Goal: Check status: Check status

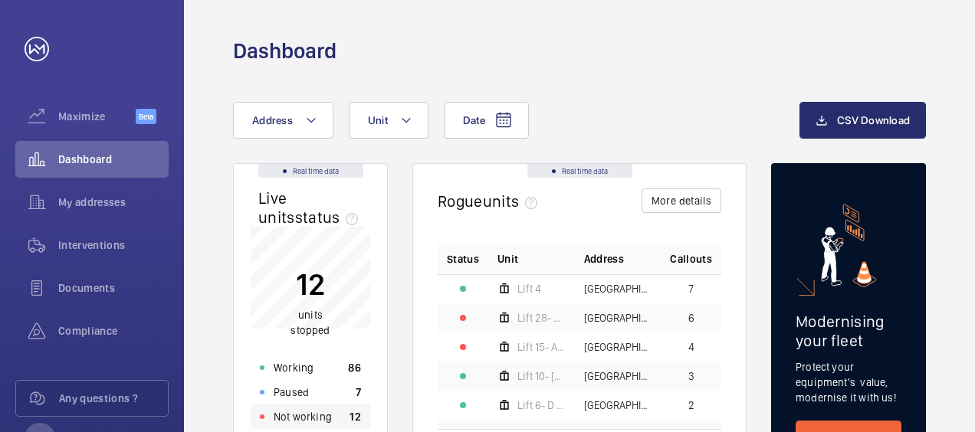
click at [293, 420] on p "Not working" at bounding box center [303, 416] width 58 height 15
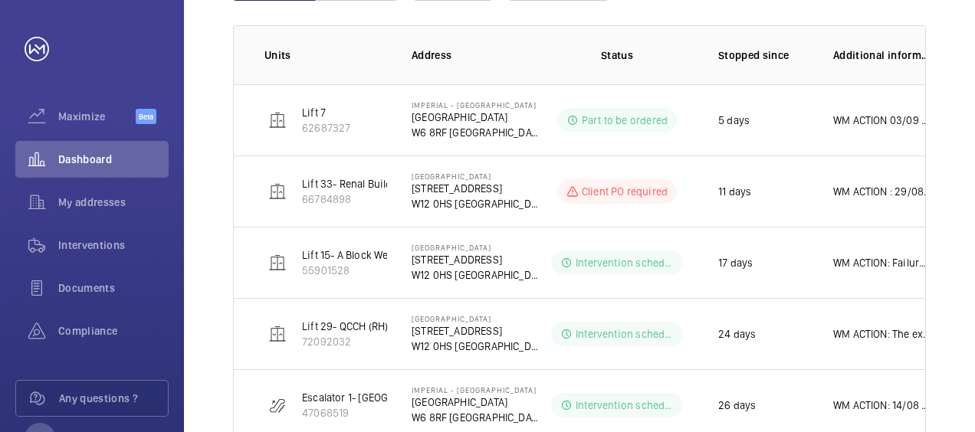
scroll to position [245, 0]
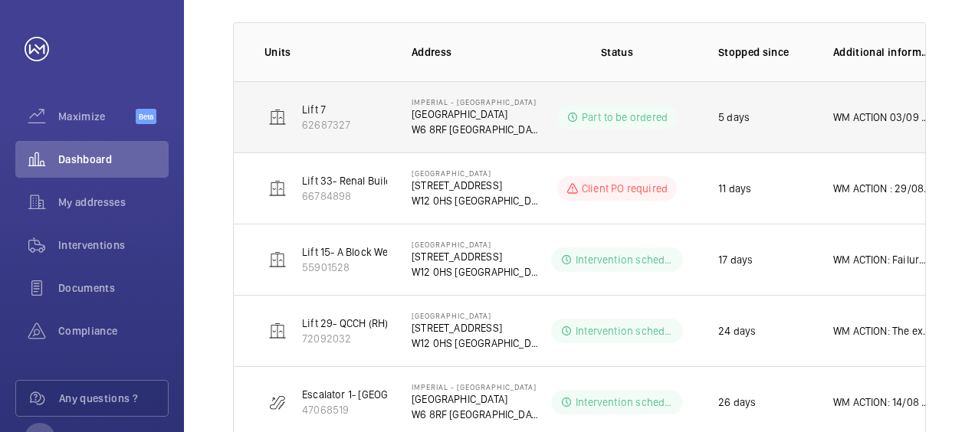
click at [889, 121] on p "WM ACTION 03/09 Response to callout, in car comms not working due to expired SI…" at bounding box center [882, 117] width 98 height 15
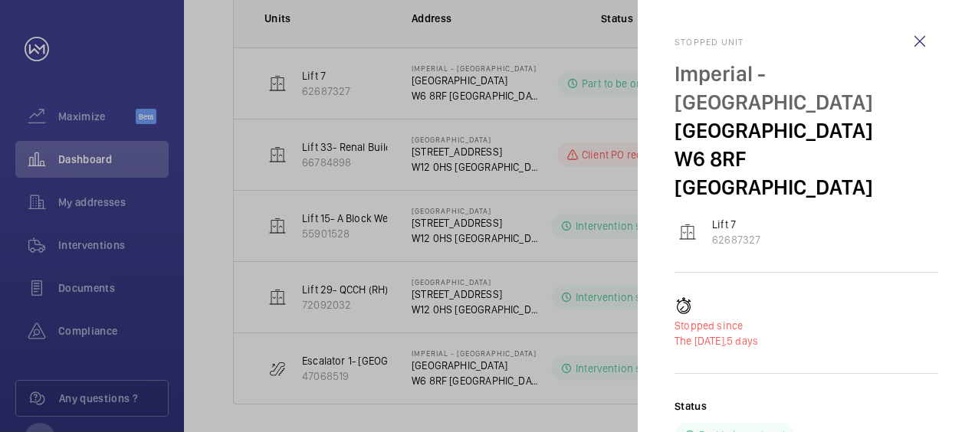
scroll to position [287, 0]
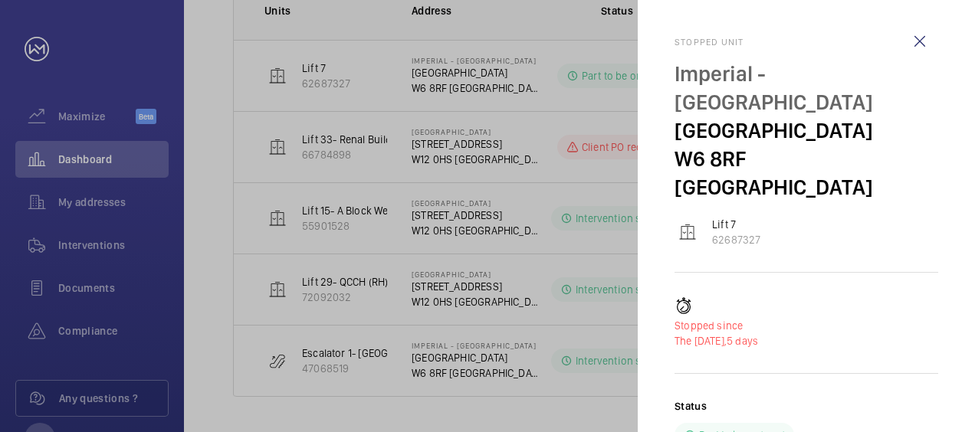
click at [863, 327] on div "Stopped since The [DATE], 5 days Status Part to be ordered Additional informati…" at bounding box center [806, 439] width 264 height 285
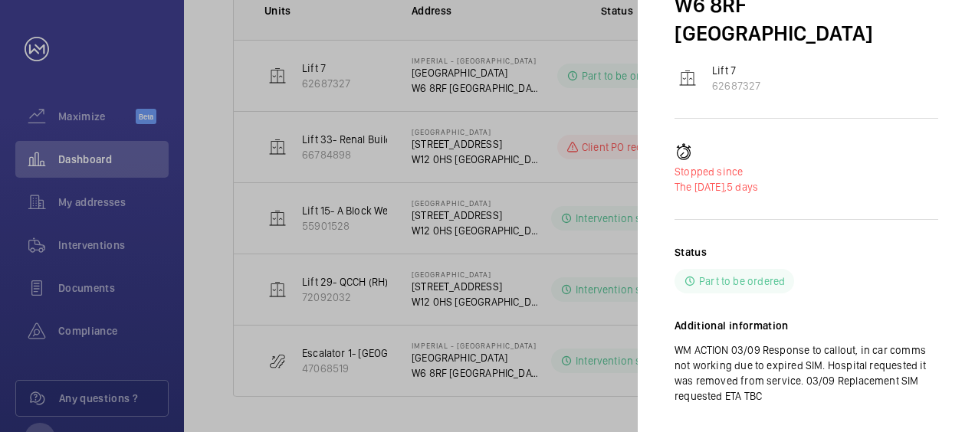
scroll to position [158, 0]
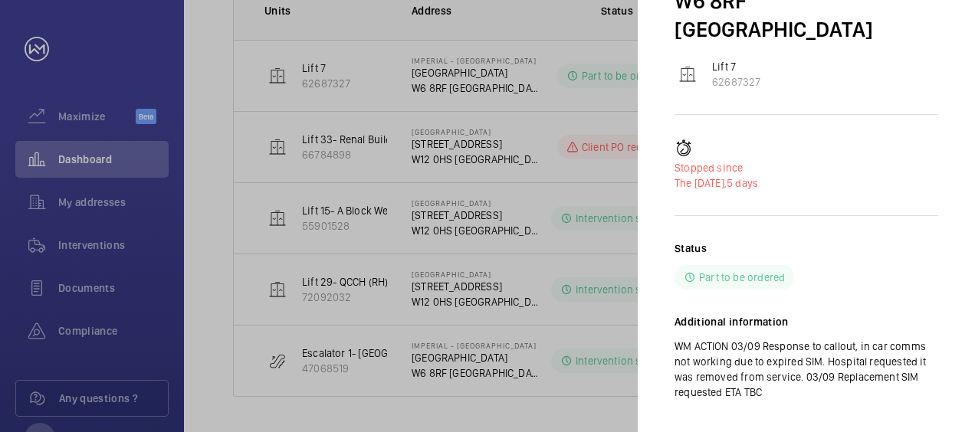
click at [539, 108] on div at bounding box center [487, 216] width 975 height 432
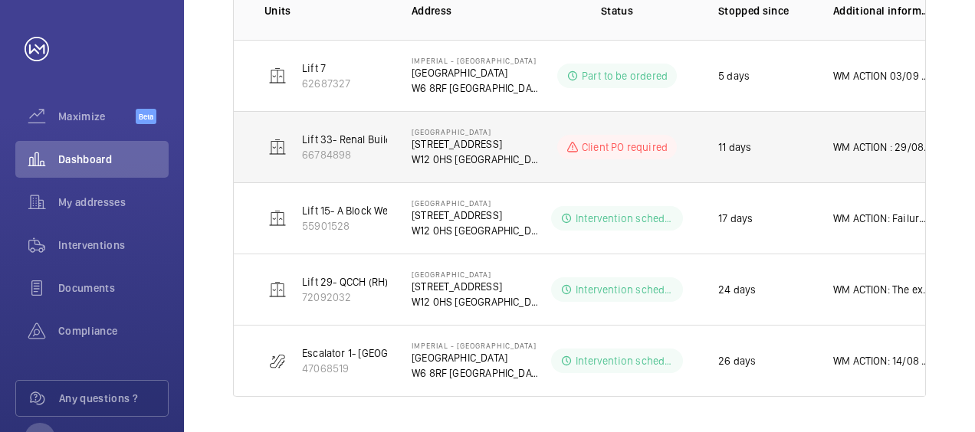
click at [907, 143] on p "WM ACTION : 29/08 Replacement Main Contactor to be replaced. Part identified an…" at bounding box center [882, 146] width 98 height 15
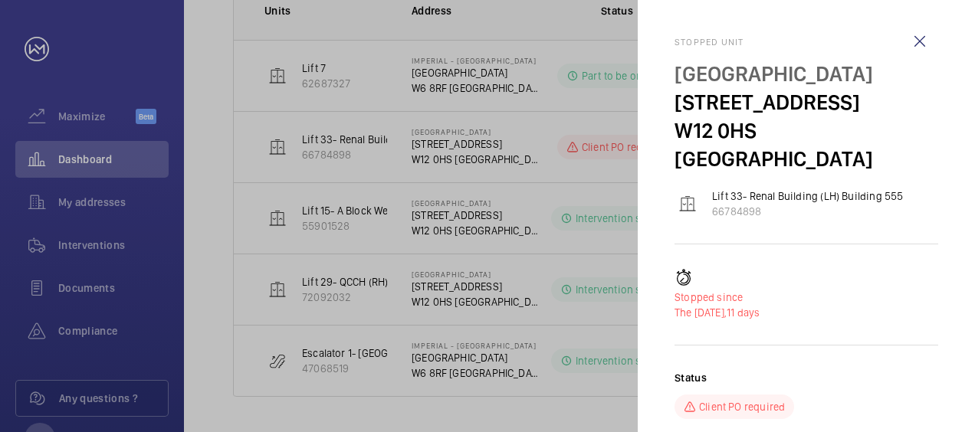
click at [870, 326] on div "Stopped since The [DATE], 11 days Status Client PO required Additional informat…" at bounding box center [806, 434] width 264 height 331
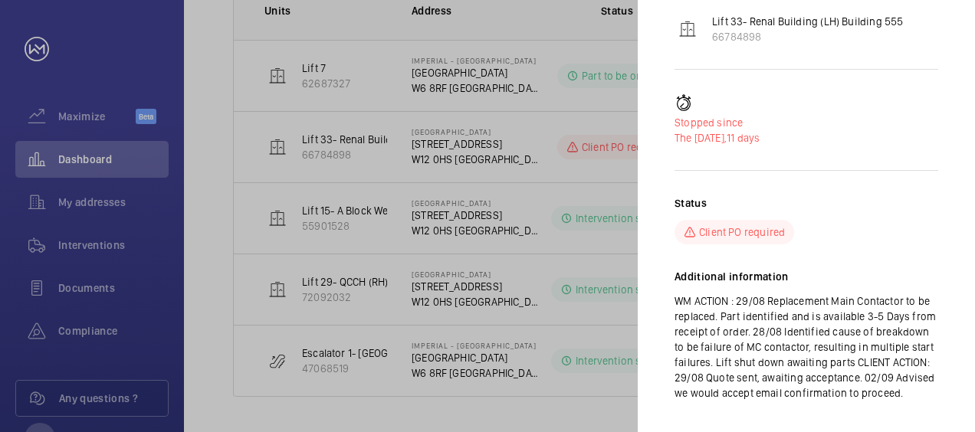
scroll to position [175, 0]
click at [530, 217] on div at bounding box center [487, 216] width 975 height 432
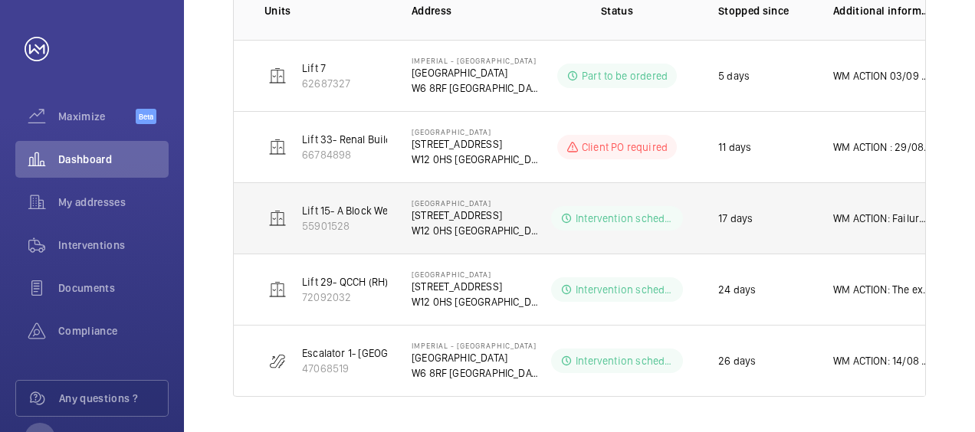
click at [870, 216] on p "WM ACTION: Failure of Lift is related to an obsolete control Board. The has to …" at bounding box center [882, 218] width 98 height 15
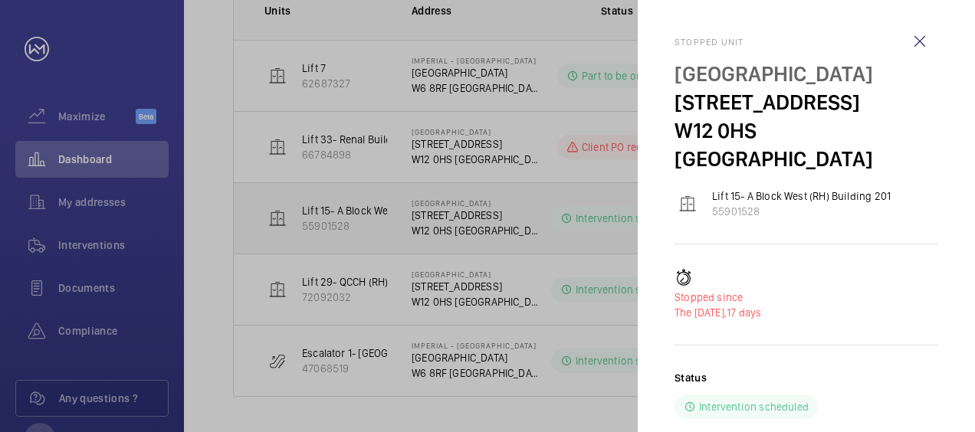
click at [870, 216] on div "Stopped unit [GEOGRAPHIC_DATA] [STREET_ADDRESS] Lift 15- A [GEOGRAPHIC_DATA] (R…" at bounding box center [806, 318] width 264 height 563
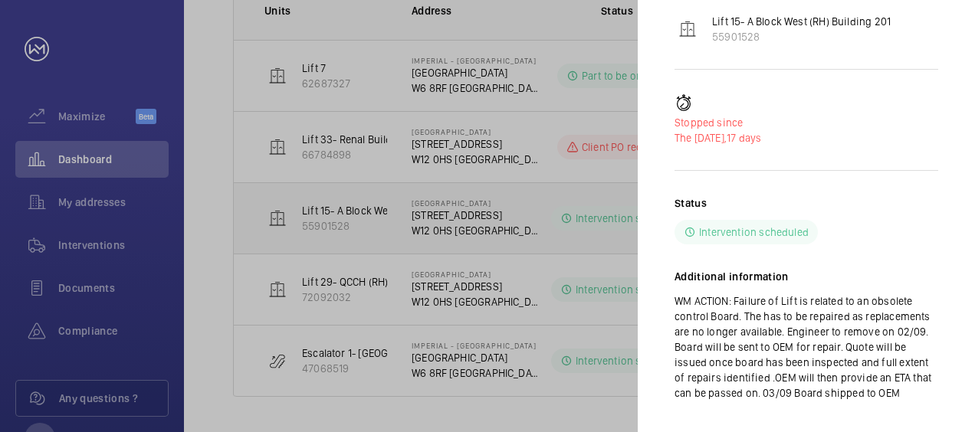
scroll to position [175, 0]
click at [880, 152] on div "Stopped since The [DATE], 17 days Status Intervention scheduled Additional info…" at bounding box center [806, 258] width 264 height 331
click at [518, 159] on div at bounding box center [487, 216] width 975 height 432
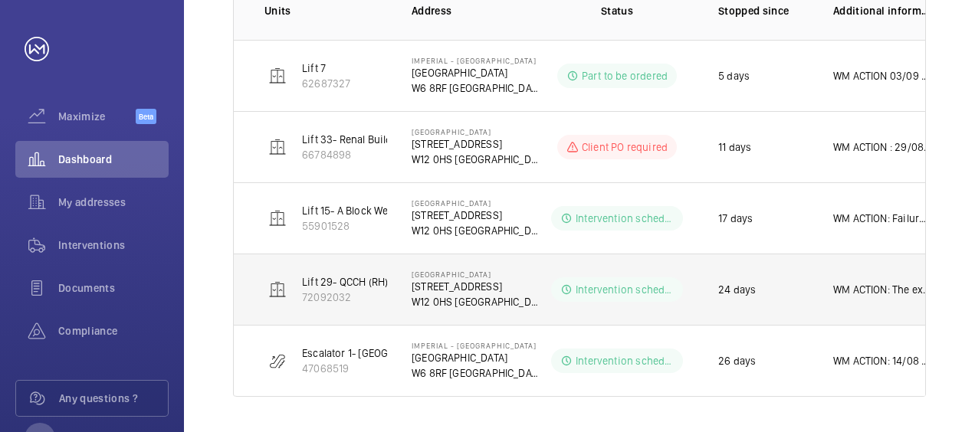
click at [869, 289] on p "WM ACTION: The existing Drive is faulty and requires a repair at a specialist f…" at bounding box center [882, 289] width 98 height 15
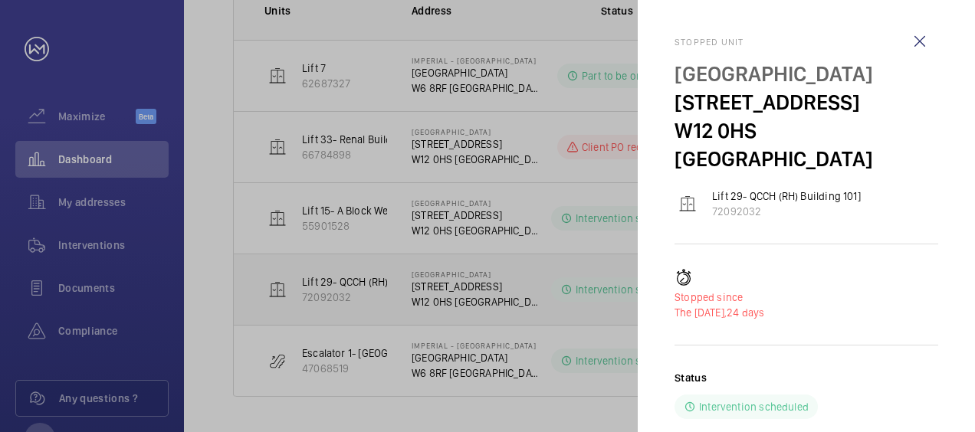
click at [869, 305] on p "The [DATE], 24 days" at bounding box center [806, 312] width 264 height 15
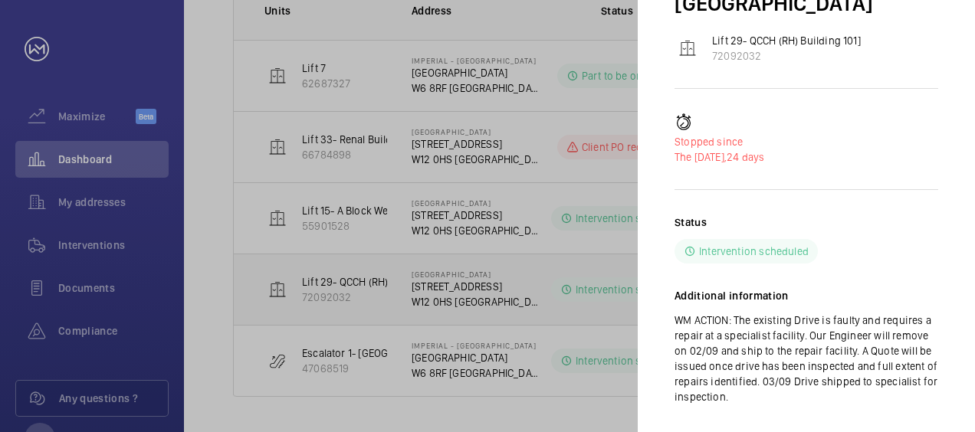
scroll to position [160, 0]
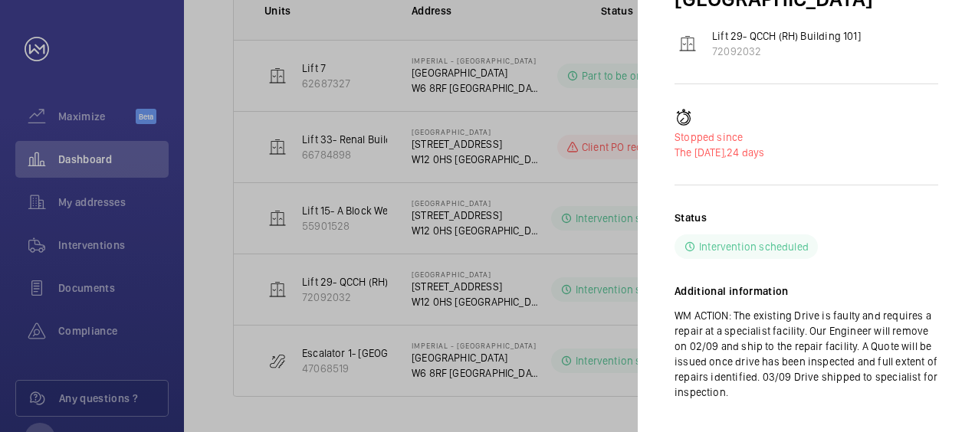
click at [516, 220] on div at bounding box center [487, 216] width 975 height 432
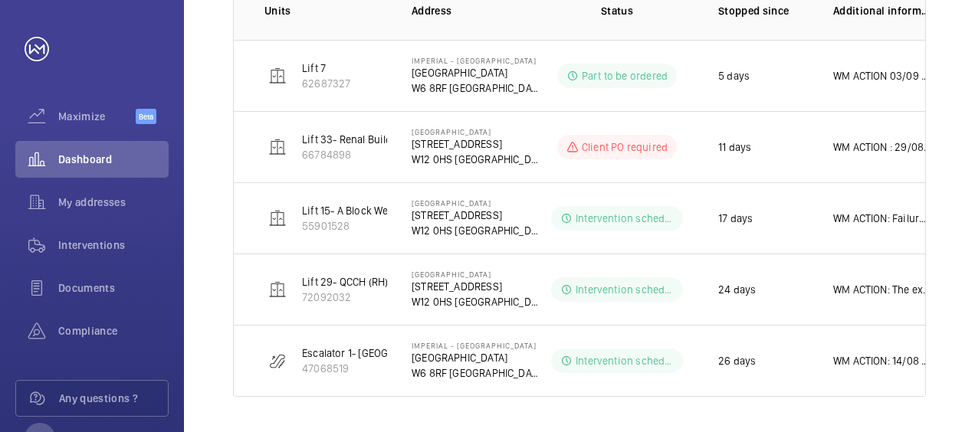
scroll to position [0, 0]
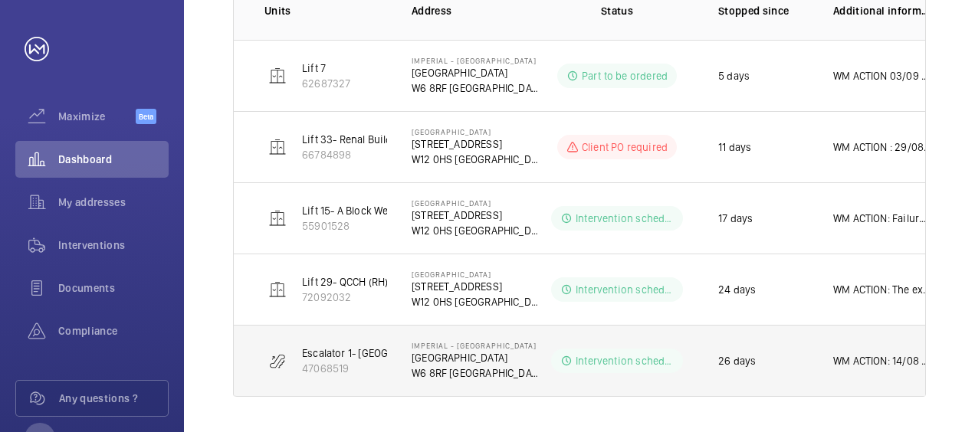
drag, startPoint x: 484, startPoint y: 351, endPoint x: 725, endPoint y: 382, distance: 242.5
click at [725, 382] on td "26 days" at bounding box center [750, 361] width 115 height 72
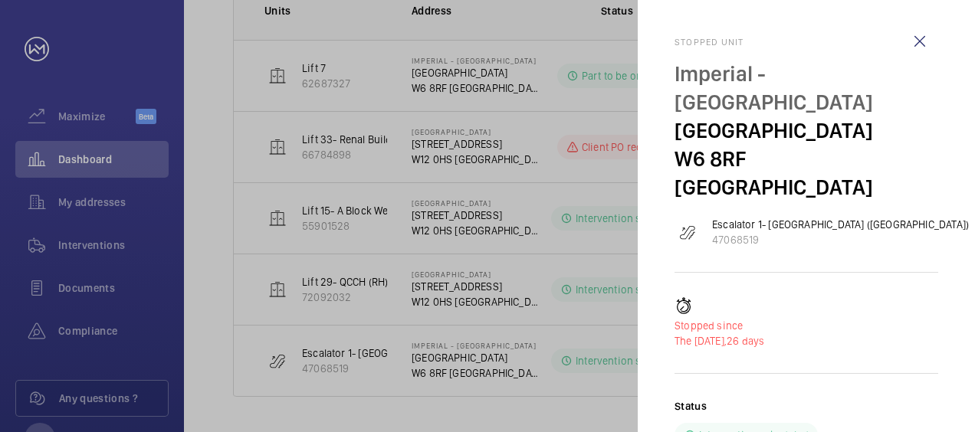
click at [323, 359] on div at bounding box center [487, 216] width 975 height 432
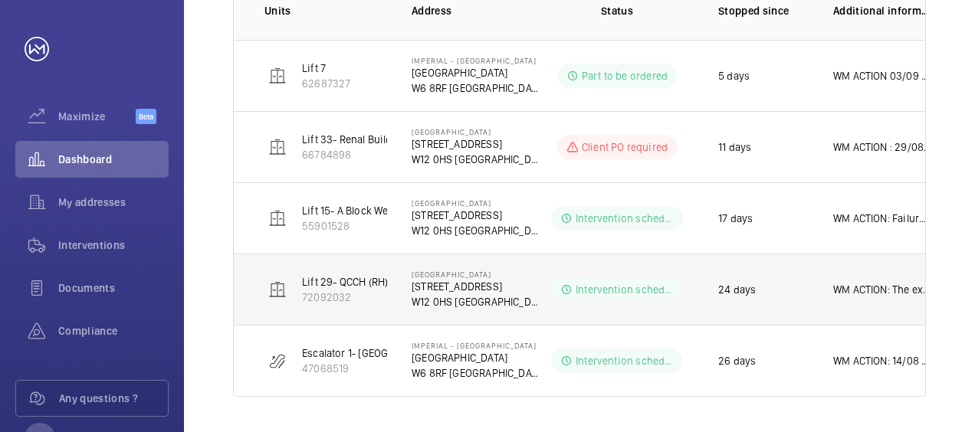
click at [478, 290] on p "[STREET_ADDRESS]" at bounding box center [475, 286] width 129 height 15
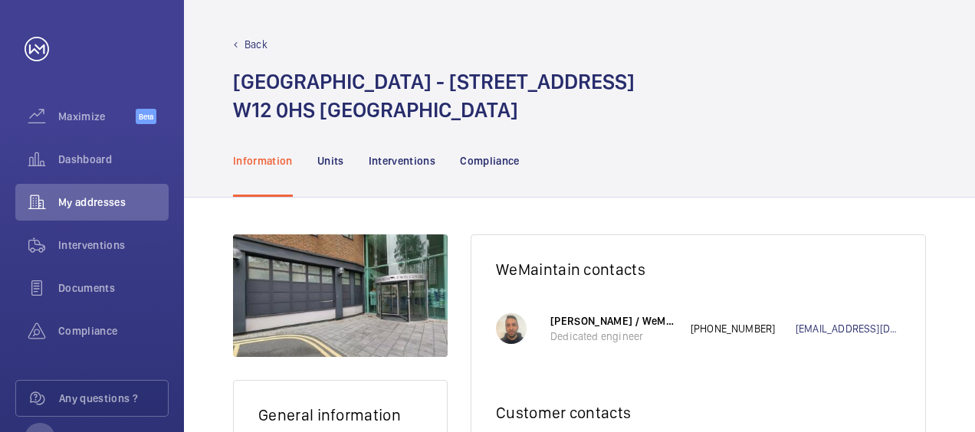
click at [251, 44] on p "Back" at bounding box center [255, 44] width 23 height 15
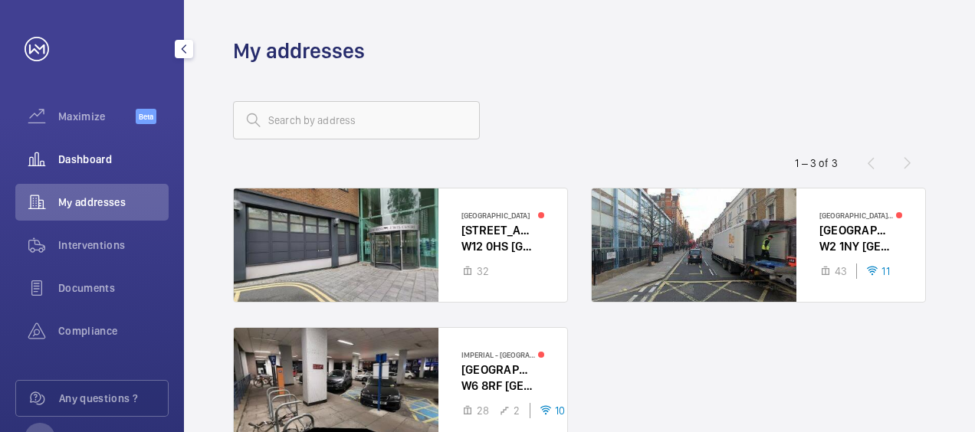
click at [106, 156] on span "Dashboard" at bounding box center [113, 159] width 110 height 15
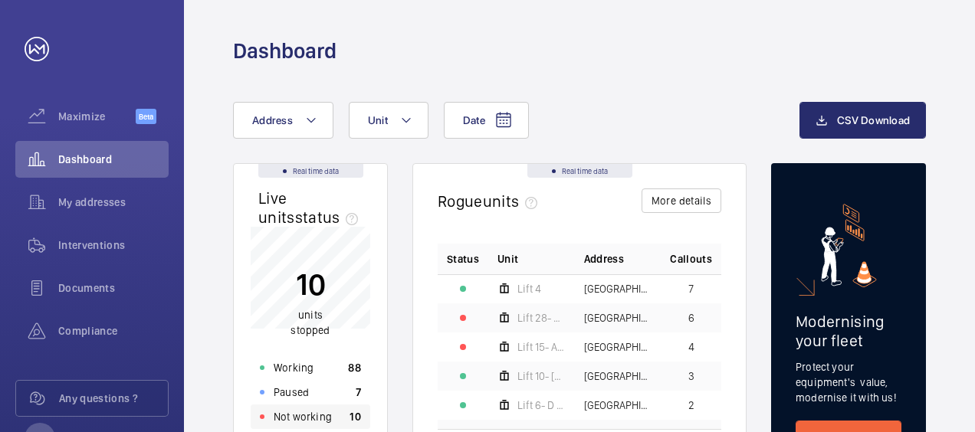
click at [303, 418] on p "Not working" at bounding box center [303, 416] width 58 height 15
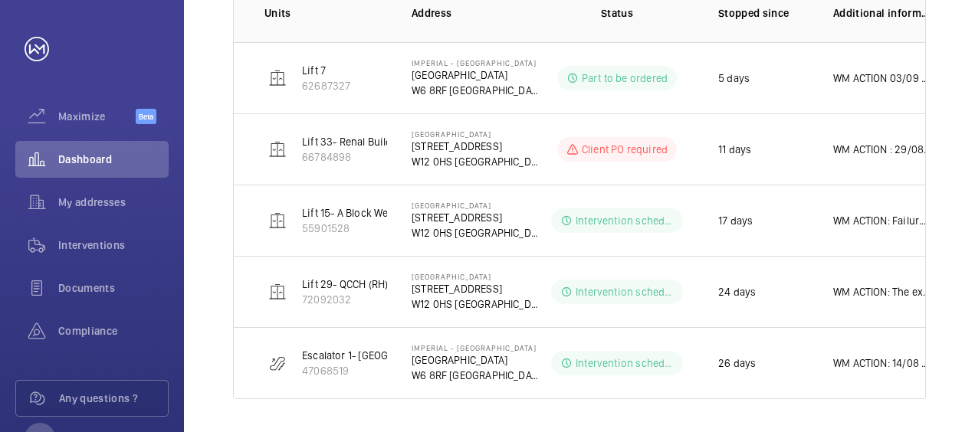
scroll to position [287, 0]
